Goal: Task Accomplishment & Management: Manage account settings

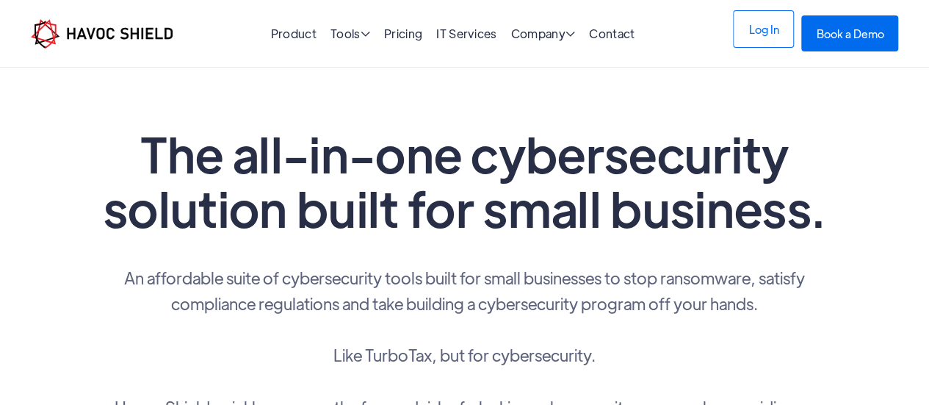
click at [753, 32] on link "Log In" at bounding box center [763, 28] width 61 height 37
click at [749, 37] on link "Log In" at bounding box center [763, 28] width 61 height 37
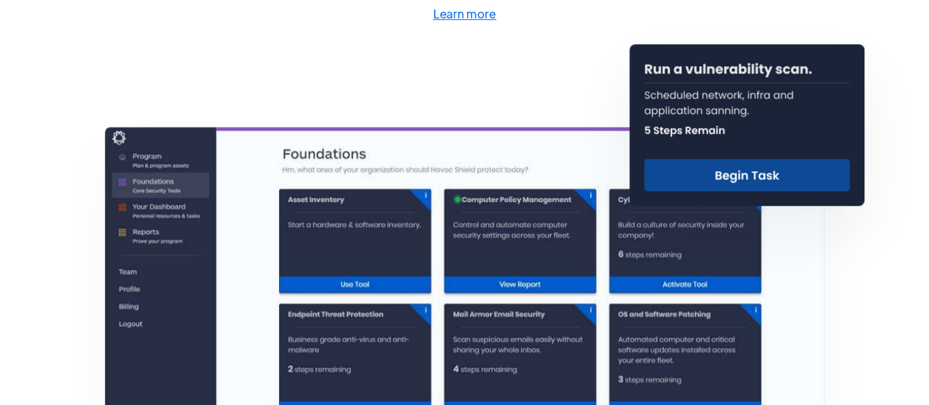
scroll to position [549, 0]
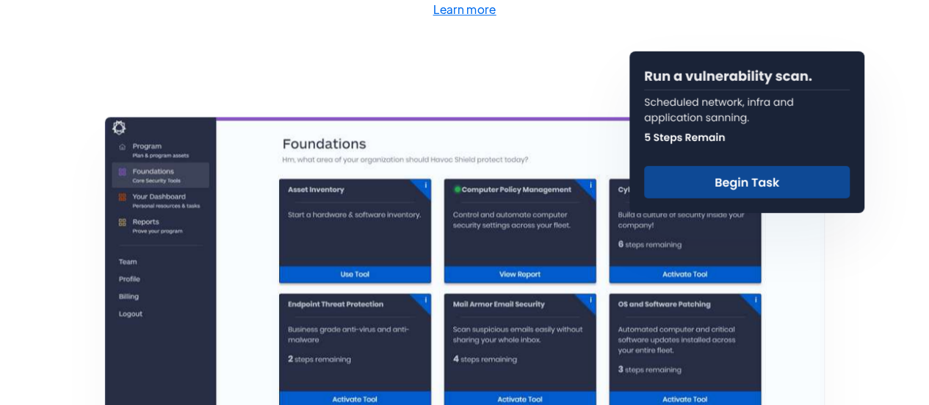
click at [671, 180] on img at bounding box center [746, 132] width 235 height 162
click at [737, 183] on img at bounding box center [746, 132] width 235 height 162
click at [643, 10] on link "Learn more" at bounding box center [465, 9] width 734 height 21
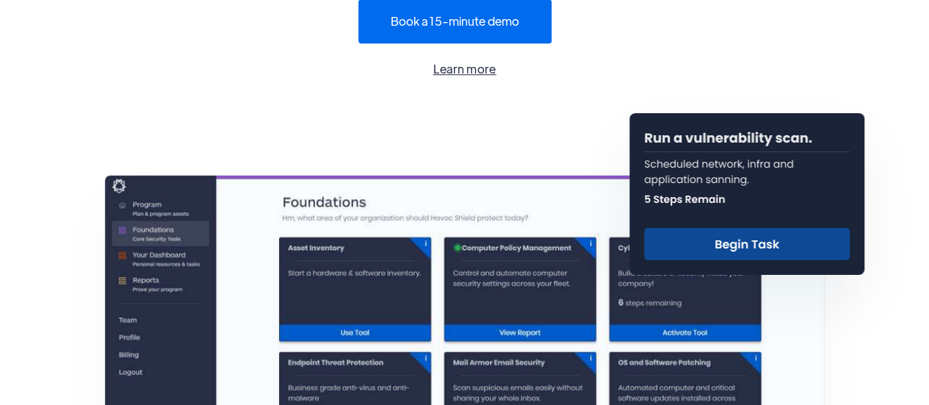
scroll to position [489, 0]
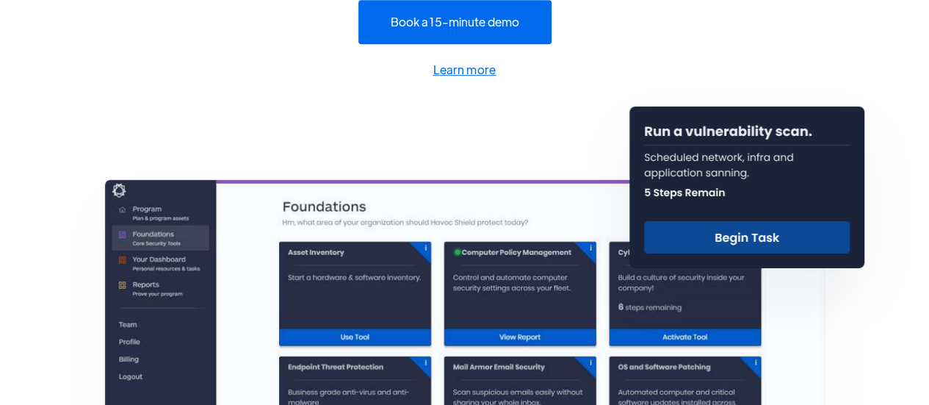
click at [717, 231] on img at bounding box center [746, 187] width 235 height 162
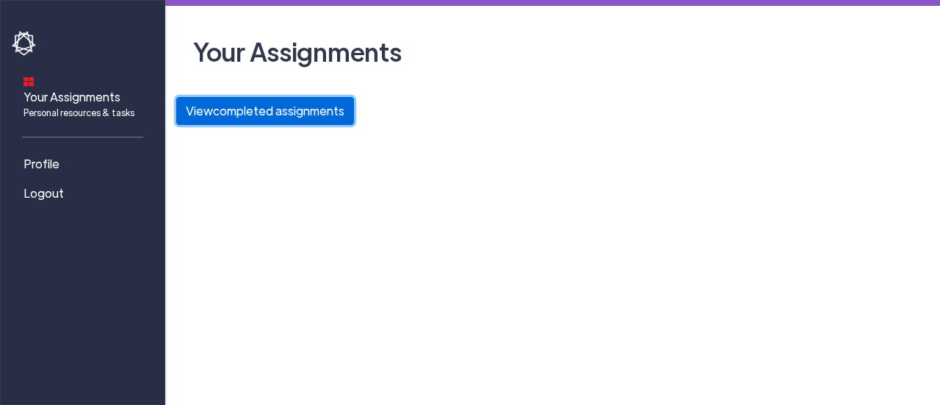
click at [244, 115] on button "View completed assignments" at bounding box center [265, 111] width 178 height 28
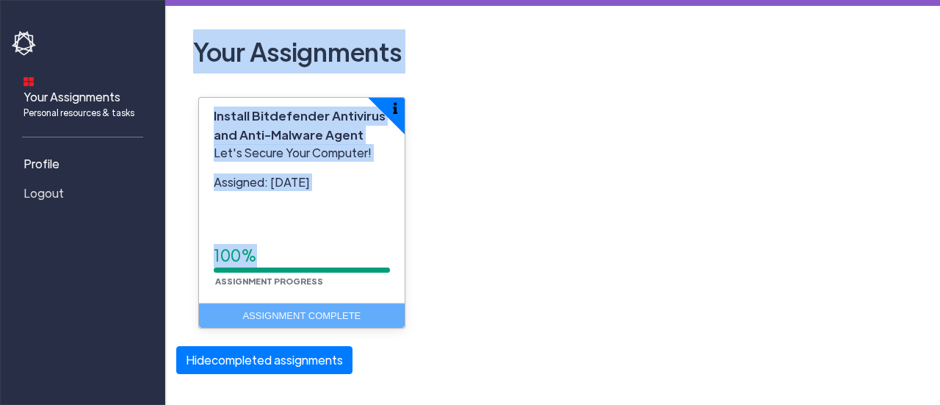
drag, startPoint x: 280, startPoint y: 228, endPoint x: 109, endPoint y: 171, distance: 180.2
click at [109, 171] on div "Your Assignments Personal resources & tasks Profile Logout Your Assignments Ins…" at bounding box center [470, 202] width 940 height 405
click at [45, 156] on span "Profile" at bounding box center [41, 164] width 36 height 18
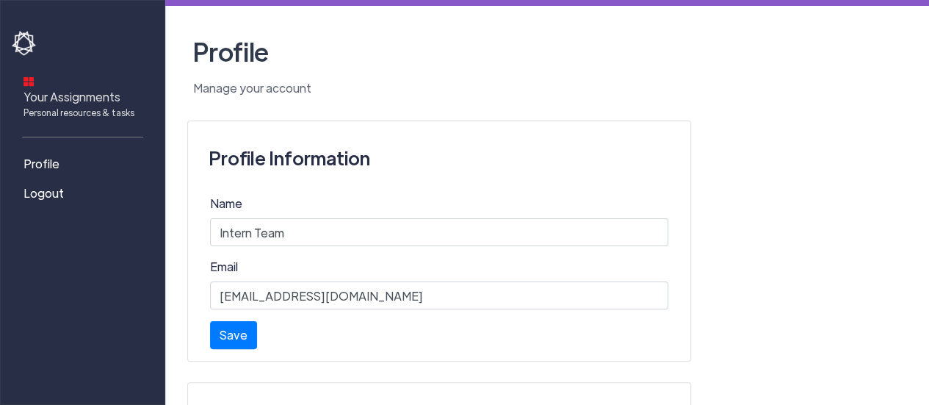
click at [51, 88] on span "Your Assignments Personal resources & tasks" at bounding box center [78, 103] width 111 height 31
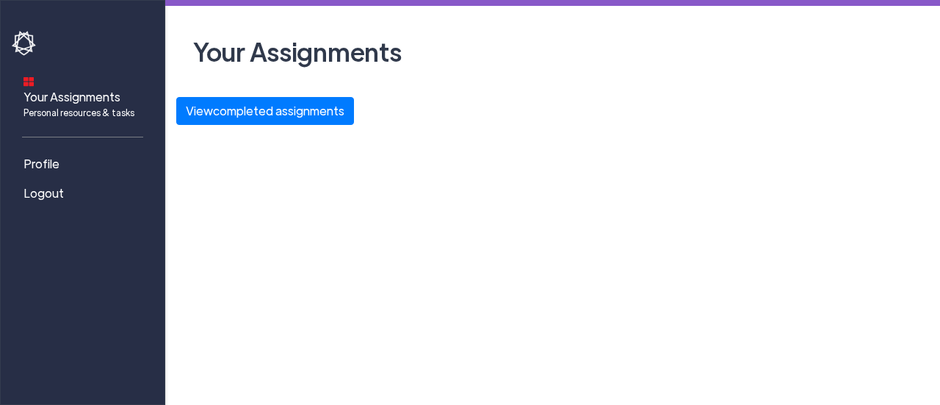
click at [28, 43] on img at bounding box center [25, 43] width 26 height 25
click at [84, 106] on span "Personal resources & tasks" at bounding box center [78, 112] width 111 height 13
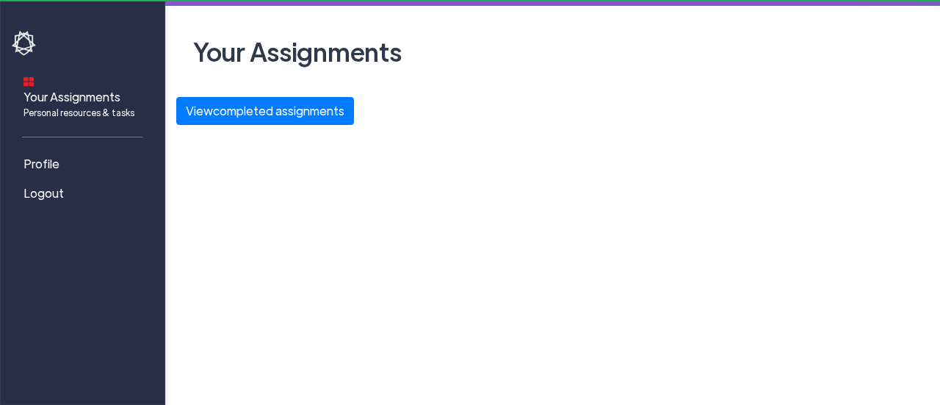
click at [84, 106] on span "Personal resources & tasks" at bounding box center [78, 112] width 111 height 13
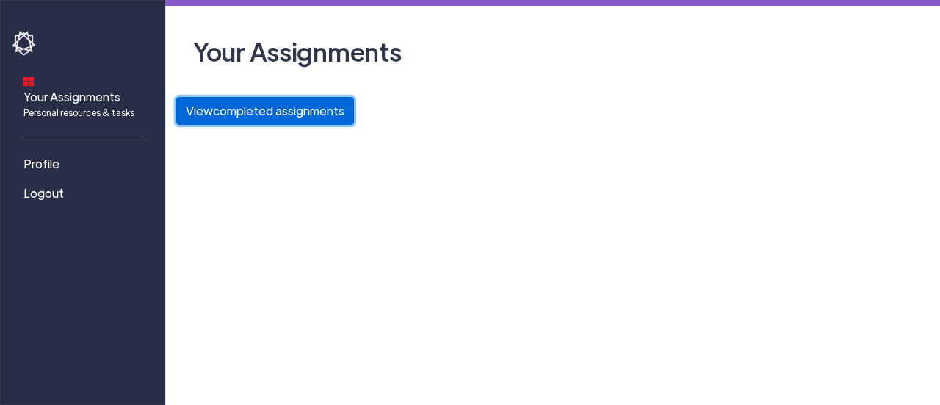
click at [233, 120] on button "View completed assignments" at bounding box center [265, 111] width 178 height 28
